Goal: Task Accomplishment & Management: Manage account settings

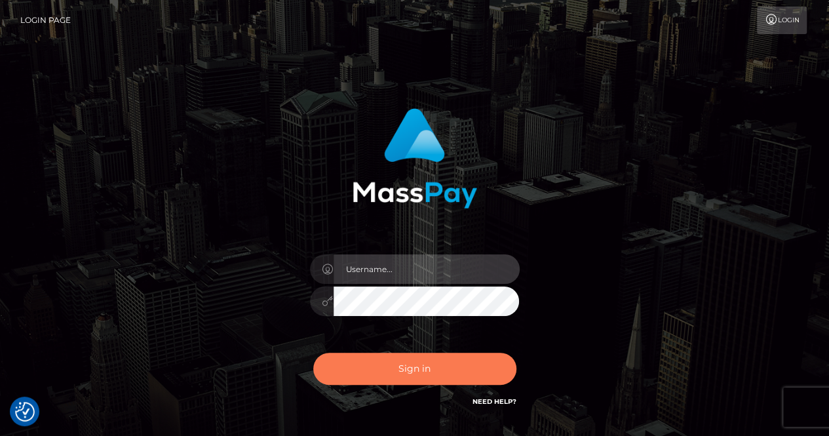
type input "renaoceo"
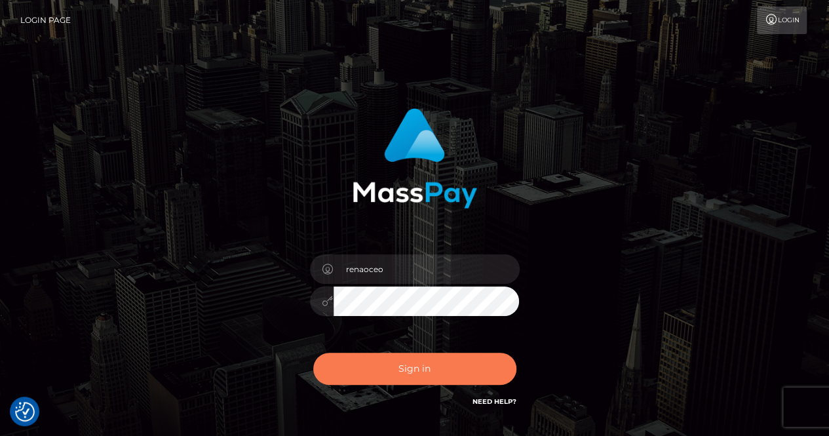
drag, startPoint x: 426, startPoint y: 368, endPoint x: 436, endPoint y: 345, distance: 25.0
click at [426, 366] on button "Sign in" at bounding box center [414, 369] width 203 height 32
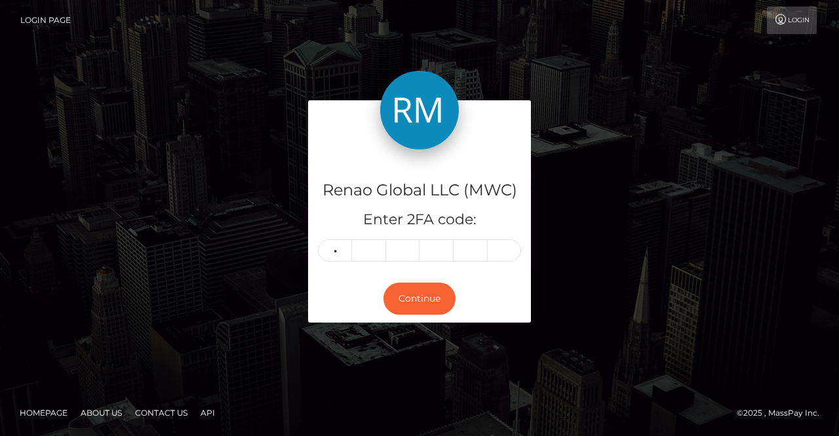
type input "4"
type input "1"
type input "9"
type input "2"
type input "4"
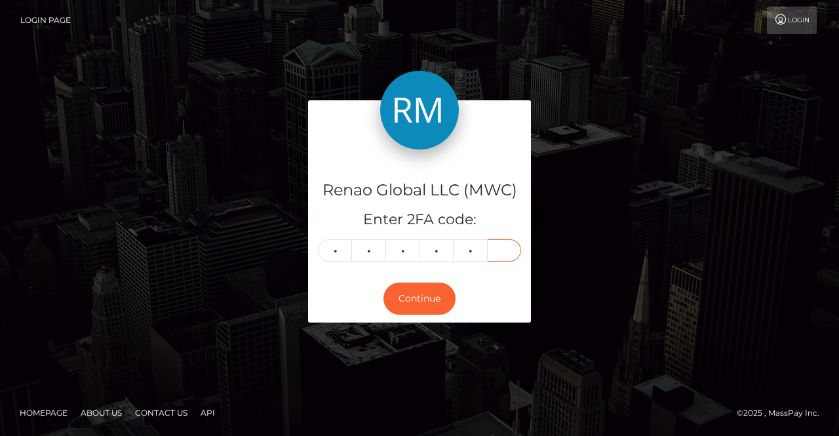
type input "0"
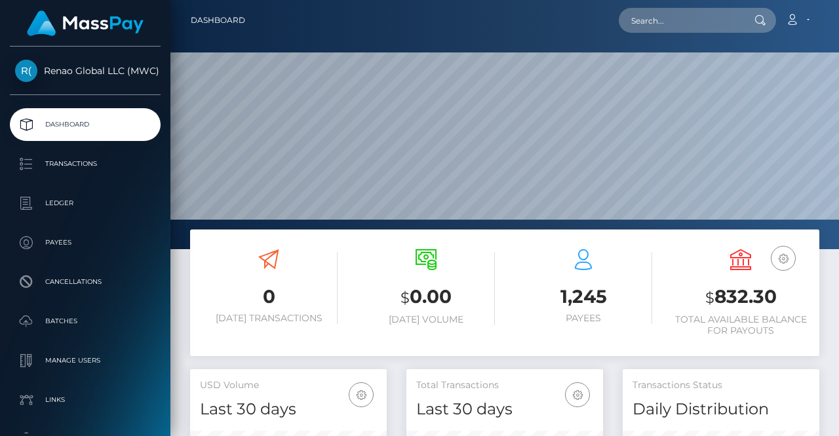
scroll to position [232, 197]
click at [809, 22] on link "Account" at bounding box center [797, 21] width 39 height 28
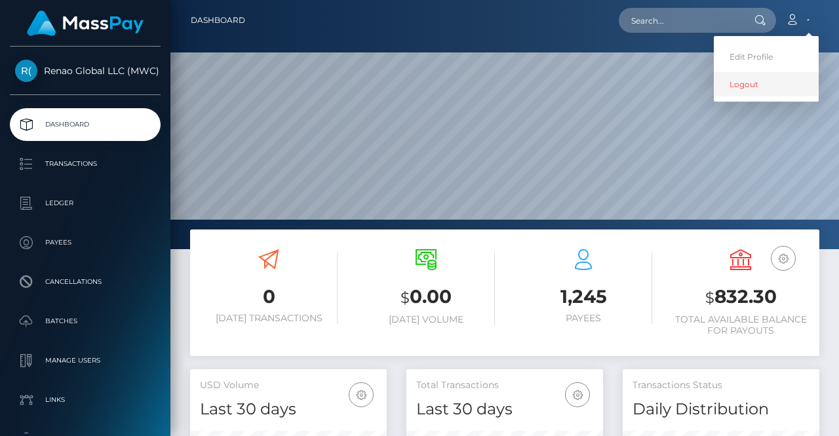
click at [741, 83] on link "Logout" at bounding box center [766, 84] width 105 height 24
